Goal: Task Accomplishment & Management: Use online tool/utility

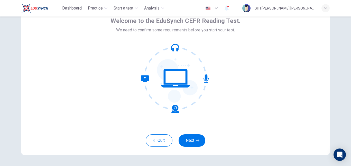
scroll to position [29, 0]
click at [174, 112] on icon at bounding box center [160, 93] width 38 height 37
click at [182, 138] on button "Next" at bounding box center [191, 140] width 27 height 12
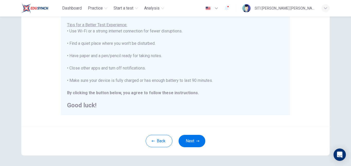
scroll to position [100, 0]
click at [192, 142] on button "Next" at bounding box center [191, 140] width 27 height 12
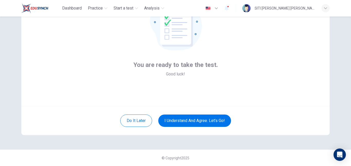
scroll to position [20, 0]
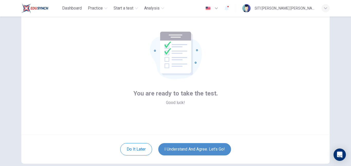
click at [198, 145] on button "I understand and agree. Let’s go!" at bounding box center [194, 149] width 73 height 12
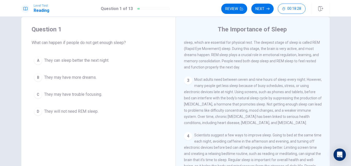
scroll to position [9, 0]
click at [78, 92] on span "They may have trouble focusing." at bounding box center [73, 95] width 58 height 6
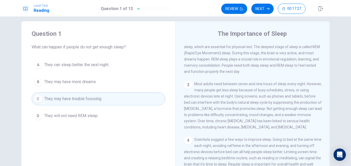
scroll to position [5, 0]
click at [261, 6] on button "Next" at bounding box center [262, 9] width 22 height 10
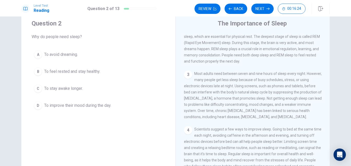
scroll to position [15, 0]
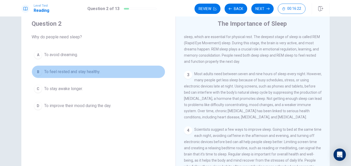
click at [80, 73] on span "To feel rested and stay healthy." at bounding box center [72, 72] width 56 height 6
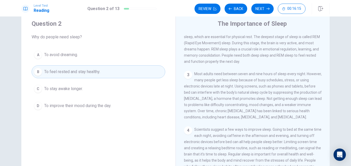
scroll to position [70, 0]
click at [255, 12] on button "Next" at bounding box center [262, 9] width 22 height 10
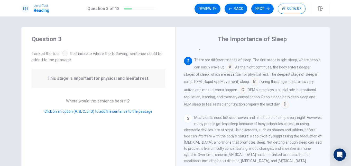
scroll to position [41, 0]
click at [252, 84] on input at bounding box center [254, 82] width 8 height 8
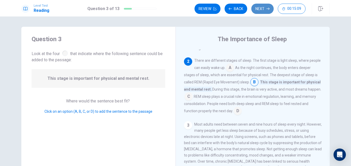
click at [262, 9] on button "Next" at bounding box center [262, 9] width 22 height 10
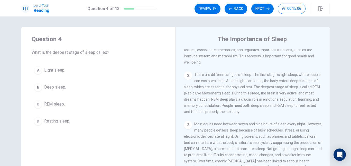
scroll to position [28, 0]
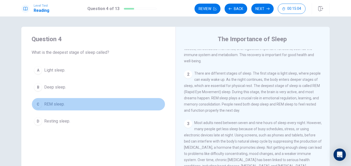
click at [56, 104] on span "REM sleep." at bounding box center [54, 104] width 21 height 6
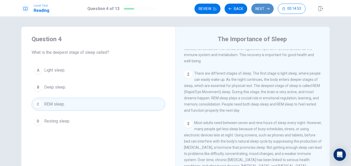
click at [259, 11] on button "Next" at bounding box center [262, 9] width 22 height 10
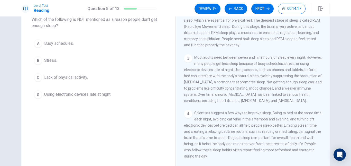
scroll to position [61, 0]
click at [60, 81] on button "C Lack of physical activity." at bounding box center [98, 77] width 133 height 13
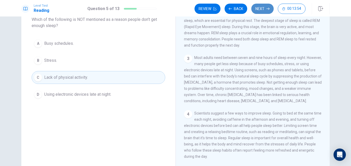
click at [256, 8] on button "Next" at bounding box center [262, 9] width 22 height 10
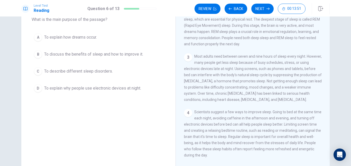
scroll to position [70, 0]
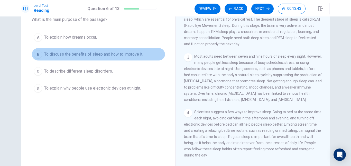
click at [83, 55] on span "To discuss the benefits of sleep and how to improve it." at bounding box center [93, 54] width 99 height 6
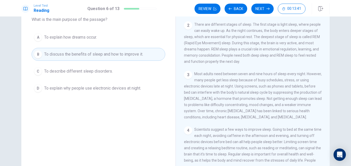
scroll to position [44, 0]
click at [262, 10] on button "Next" at bounding box center [262, 9] width 22 height 10
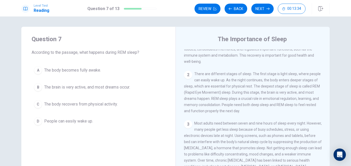
scroll to position [0, 0]
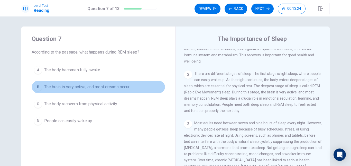
click at [111, 88] on span "The brain is very active, and most dreams occur." at bounding box center [87, 87] width 86 height 6
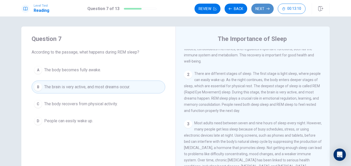
click at [256, 9] on button "Next" at bounding box center [262, 9] width 22 height 10
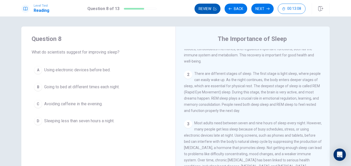
click at [202, 10] on button "Review" at bounding box center [207, 9] width 26 height 10
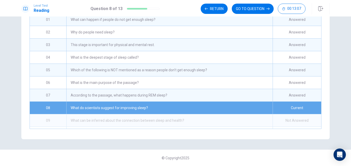
scroll to position [55, 0]
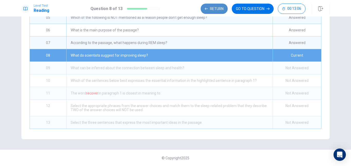
click at [210, 9] on button "Return" at bounding box center [213, 9] width 27 height 10
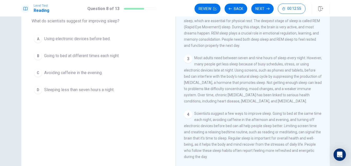
scroll to position [31, 0]
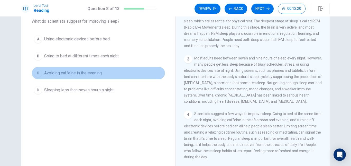
click at [74, 72] on span "Avoiding caffeine in the evening." at bounding box center [73, 73] width 58 height 6
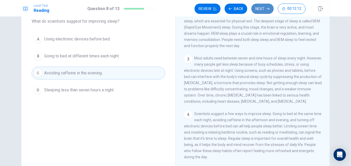
click at [257, 11] on button "Next" at bounding box center [262, 9] width 22 height 10
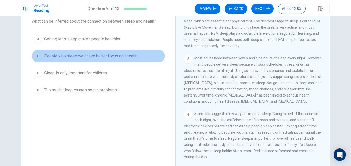
click at [101, 60] on button "B People who sleep well have better focus and health." at bounding box center [98, 56] width 133 height 13
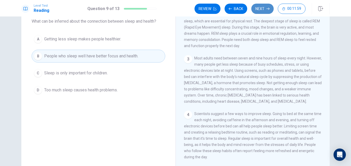
click at [259, 11] on button "Next" at bounding box center [262, 9] width 22 height 10
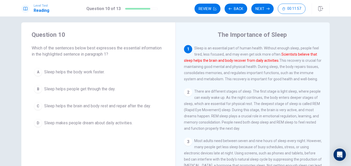
scroll to position [4, 0]
click at [126, 112] on button "C Sleep helps the brain and body rest and repair after the day." at bounding box center [98, 106] width 133 height 13
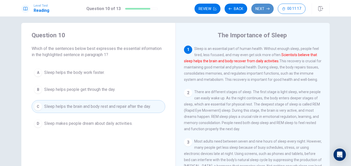
click at [260, 9] on button "Next" at bounding box center [262, 9] width 22 height 10
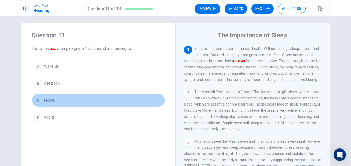
click at [54, 100] on button "C repair" at bounding box center [98, 100] width 133 height 13
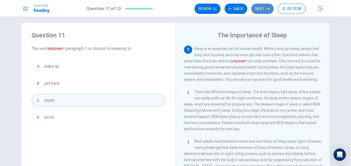
click at [264, 11] on button "Next" at bounding box center [262, 9] width 22 height 10
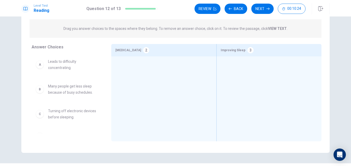
scroll to position [53, 0]
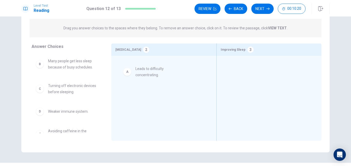
drag, startPoint x: 66, startPoint y: 68, endPoint x: 164, endPoint y: 75, distance: 98.5
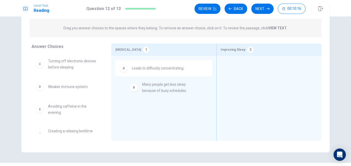
drag, startPoint x: 73, startPoint y: 70, endPoint x: 175, endPoint y: 93, distance: 104.0
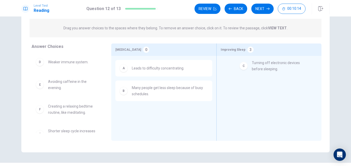
drag, startPoint x: 55, startPoint y: 68, endPoint x: 264, endPoint y: 71, distance: 208.2
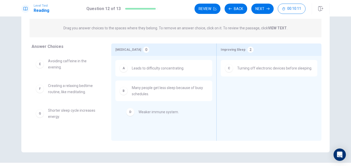
drag, startPoint x: 75, startPoint y: 63, endPoint x: 182, endPoint y: 119, distance: 120.3
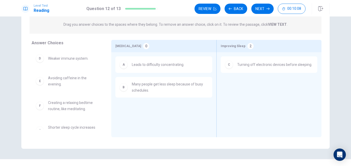
scroll to position [57, 0]
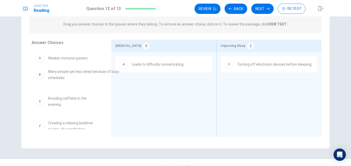
drag, startPoint x: 160, startPoint y: 85, endPoint x: 75, endPoint y: 73, distance: 85.5
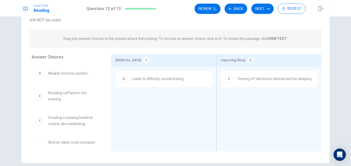
scroll to position [24, 0]
drag, startPoint x: 67, startPoint y: 99, endPoint x: 277, endPoint y: 104, distance: 210.0
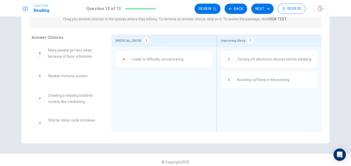
scroll to position [11, 0]
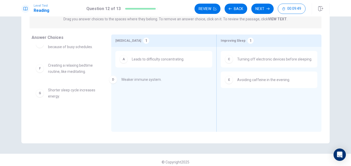
drag, startPoint x: 73, startPoint y: 71, endPoint x: 155, endPoint y: 84, distance: 83.5
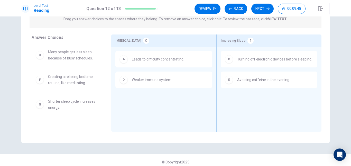
scroll to position [0, 0]
drag, startPoint x: 75, startPoint y: 84, endPoint x: 287, endPoint y: 115, distance: 214.8
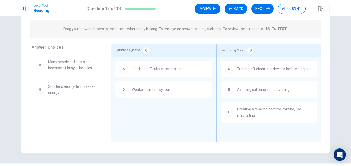
scroll to position [40, 0]
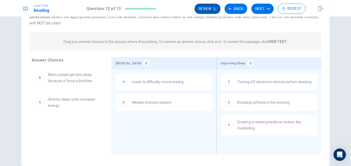
click at [211, 9] on button "Review" at bounding box center [207, 9] width 26 height 10
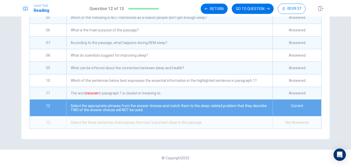
scroll to position [55, 0]
click at [241, 92] on div "The word recover in paragraph 1 is closest in meaning to:" at bounding box center [169, 93] width 206 height 12
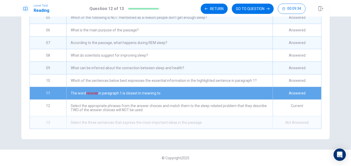
click at [241, 92] on div "The word recover in paragraph 1 is closest in meaning to:" at bounding box center [169, 93] width 206 height 12
click at [254, 9] on button "GO TO QUESTION" at bounding box center [252, 9] width 42 height 10
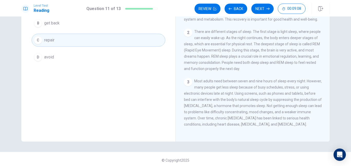
scroll to position [33, 0]
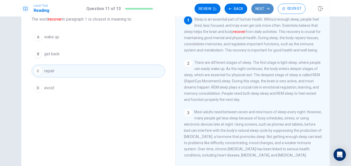
click at [266, 9] on icon "button" at bounding box center [267, 8] width 3 height 3
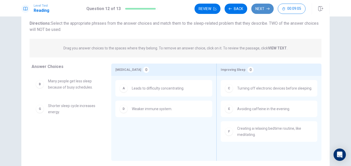
click at [259, 11] on button "Next" at bounding box center [262, 9] width 22 height 10
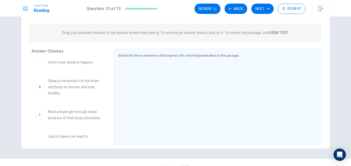
scroll to position [0, 0]
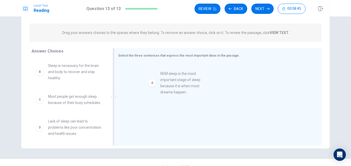
drag, startPoint x: 74, startPoint y: 78, endPoint x: 188, endPoint y: 86, distance: 114.5
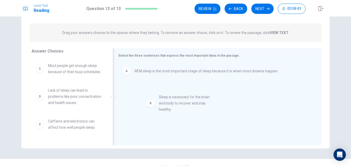
drag, startPoint x: 89, startPoint y: 76, endPoint x: 203, endPoint y: 109, distance: 118.7
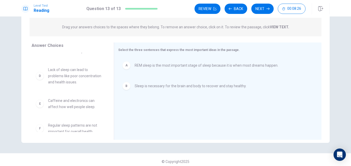
scroll to position [15, 0]
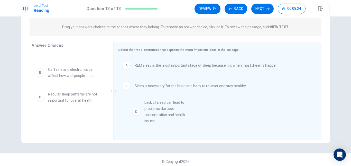
drag, startPoint x: 67, startPoint y: 88, endPoint x: 169, endPoint y: 117, distance: 106.4
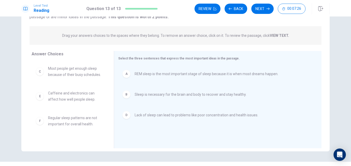
scroll to position [54, 0]
click at [259, 9] on button "Next" at bounding box center [262, 9] width 22 height 10
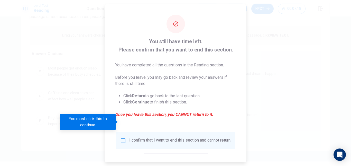
scroll to position [26, 0]
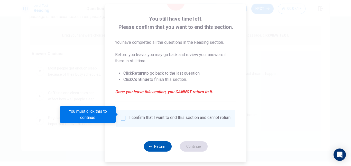
click at [152, 145] on button "Return" at bounding box center [157, 146] width 28 height 10
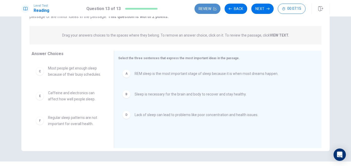
click at [213, 8] on icon "button" at bounding box center [214, 8] width 3 height 3
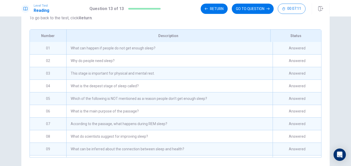
scroll to position [49, 0]
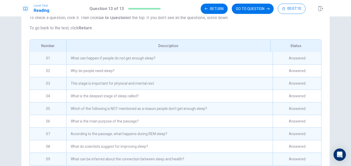
click at [202, 52] on div "Description" at bounding box center [168, 46] width 204 height 12
click at [199, 63] on div "What can happen if people do not get enough sleep?" at bounding box center [169, 58] width 206 height 12
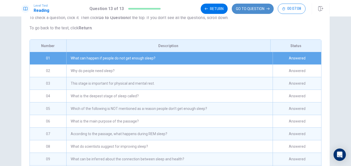
click at [246, 4] on button "GO TO QUESTION" at bounding box center [252, 9] width 42 height 10
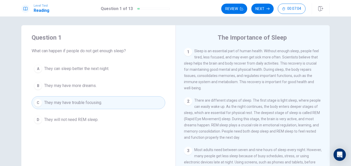
scroll to position [1, 0]
click at [265, 7] on button "Next" at bounding box center [262, 9] width 22 height 10
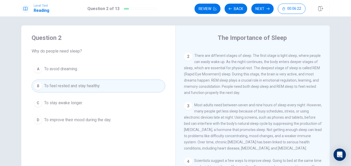
scroll to position [45, 0]
click at [262, 13] on button "Next" at bounding box center [262, 9] width 22 height 10
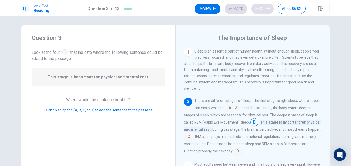
scroll to position [12, 0]
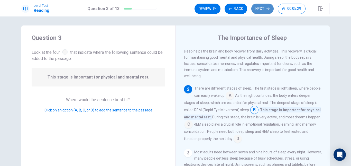
click at [263, 9] on button "Next" at bounding box center [262, 9] width 22 height 10
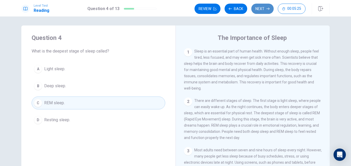
click at [262, 9] on button "Next" at bounding box center [262, 9] width 22 height 10
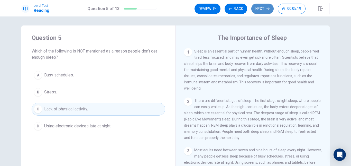
click at [262, 9] on button "Next" at bounding box center [262, 9] width 22 height 10
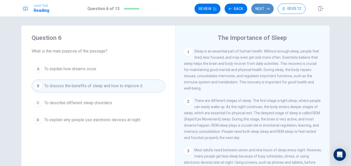
click at [262, 9] on button "Next" at bounding box center [262, 9] width 22 height 10
click at [265, 10] on button "Next" at bounding box center [262, 9] width 22 height 10
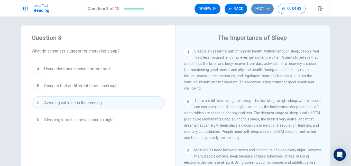
click at [261, 9] on button "Next" at bounding box center [262, 9] width 22 height 10
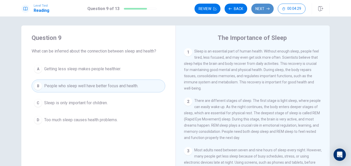
click at [261, 9] on button "Next" at bounding box center [262, 9] width 22 height 10
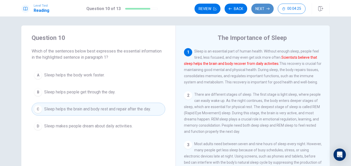
click at [261, 9] on button "Next" at bounding box center [262, 9] width 22 height 10
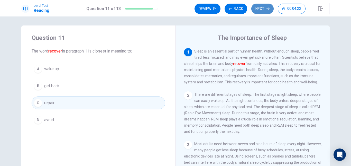
click at [261, 9] on button "Next" at bounding box center [262, 9] width 22 height 10
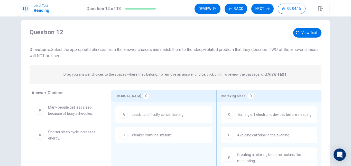
scroll to position [6, 0]
click at [262, 12] on button "Next" at bounding box center [262, 9] width 22 height 10
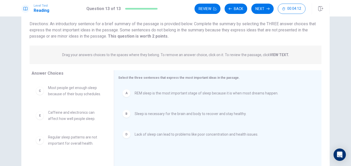
scroll to position [40, 0]
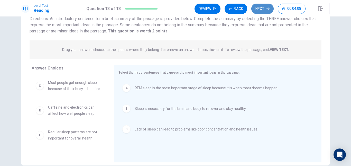
click at [256, 9] on button "Next" at bounding box center [262, 9] width 22 height 10
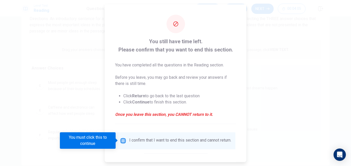
click at [123, 141] on input "You must click this to continue" at bounding box center [123, 140] width 6 height 6
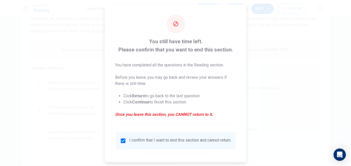
scroll to position [26, 0]
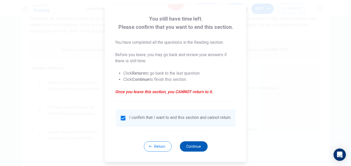
click at [198, 146] on button "Continue" at bounding box center [193, 146] width 28 height 10
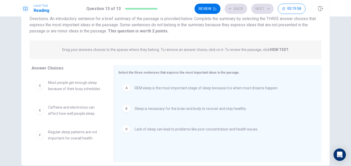
scroll to position [21, 0]
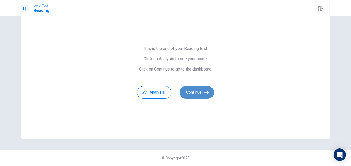
click at [195, 94] on button "Continue" at bounding box center [196, 92] width 34 height 12
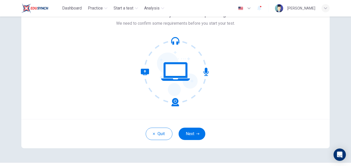
scroll to position [36, 0]
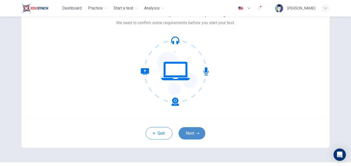
click at [192, 132] on button "Next" at bounding box center [191, 133] width 27 height 12
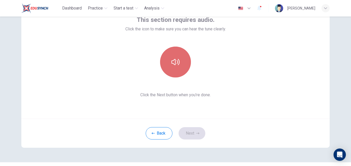
click at [180, 70] on button "button" at bounding box center [175, 61] width 31 height 31
click at [171, 57] on button "button" at bounding box center [175, 61] width 31 height 31
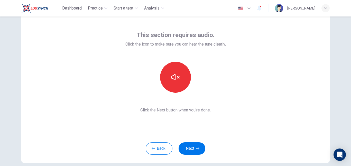
scroll to position [20, 0]
click at [192, 144] on button "Next" at bounding box center [191, 148] width 27 height 12
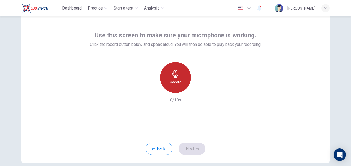
click at [174, 82] on h6 "Record" at bounding box center [176, 82] width 12 height 6
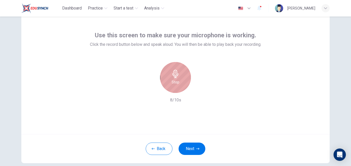
click at [174, 82] on h6 "Stop" at bounding box center [175, 82] width 8 height 6
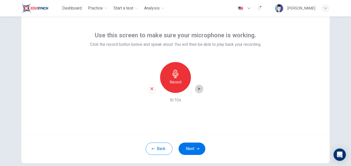
click at [198, 88] on icon "button" at bounding box center [199, 88] width 2 height 3
click at [150, 90] on icon "button" at bounding box center [151, 88] width 5 height 5
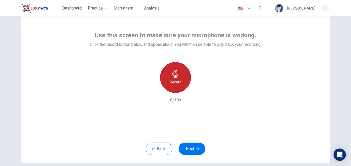
click at [173, 78] on icon "button" at bounding box center [175, 74] width 6 height 8
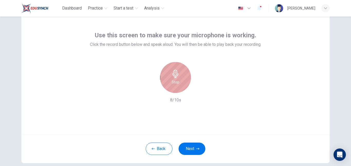
click at [173, 78] on icon "button" at bounding box center [175, 74] width 6 height 8
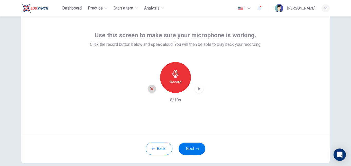
click at [151, 89] on icon "button" at bounding box center [151, 88] width 5 height 5
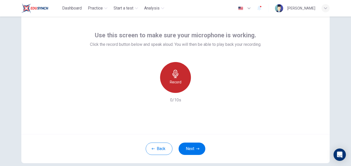
click at [173, 85] on h6 "Record" at bounding box center [176, 82] width 12 height 6
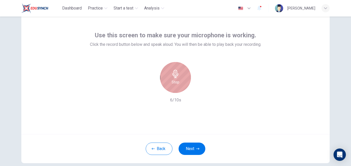
click at [173, 85] on h6 "Stop" at bounding box center [175, 82] width 8 height 6
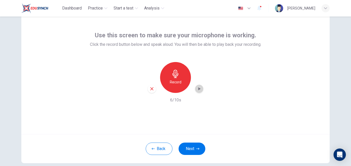
click at [197, 91] on icon "button" at bounding box center [198, 88] width 5 height 5
click at [196, 147] on icon "button" at bounding box center [197, 148] width 3 height 3
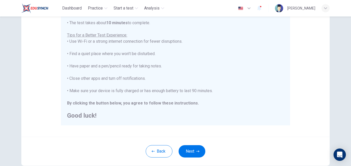
scroll to position [92, 0]
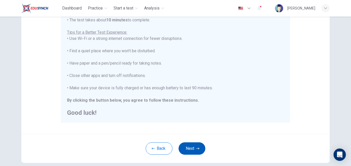
click at [194, 148] on button "Next" at bounding box center [191, 148] width 27 height 12
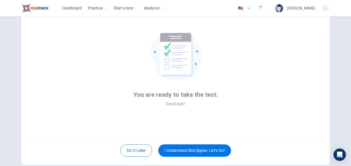
scroll to position [19, 0]
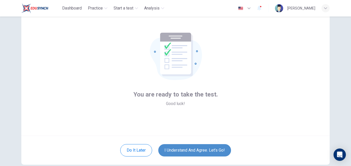
click at [204, 148] on button "I understand and agree. Let’s go!" at bounding box center [194, 150] width 73 height 12
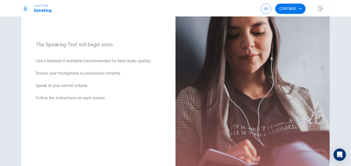
scroll to position [24, 0]
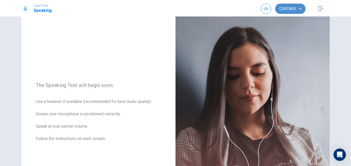
click at [291, 7] on button "Continue" at bounding box center [290, 9] width 30 height 10
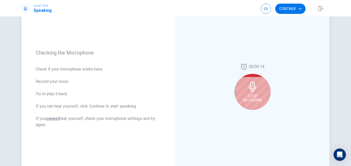
scroll to position [52, 0]
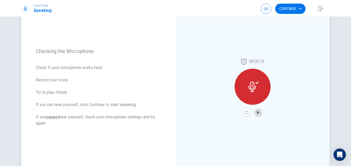
click at [255, 111] on button "Play Audio" at bounding box center [257, 112] width 7 height 7
click at [284, 7] on button "Continue" at bounding box center [290, 9] width 30 height 10
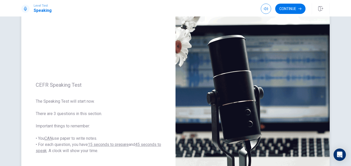
scroll to position [19, 0]
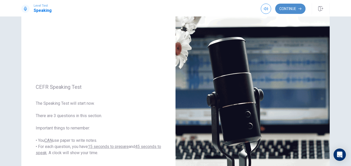
click at [288, 9] on button "Continue" at bounding box center [290, 9] width 30 height 10
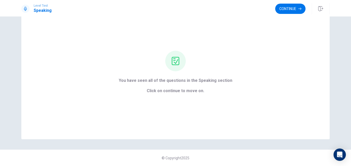
scroll to position [21, 0]
click at [293, 12] on button "Continue" at bounding box center [290, 9] width 30 height 10
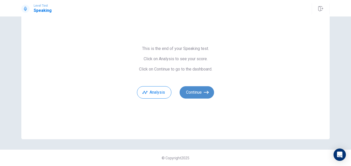
click at [200, 91] on button "Continue" at bounding box center [196, 92] width 34 height 12
